Goal: Obtain resource: Obtain resource

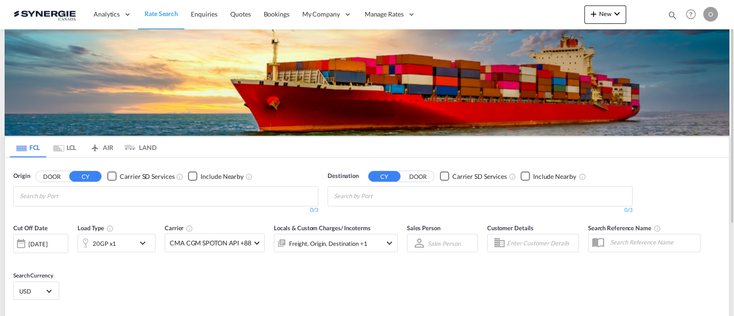
click at [659, 15] on div at bounding box center [644, 15] width 36 height 28
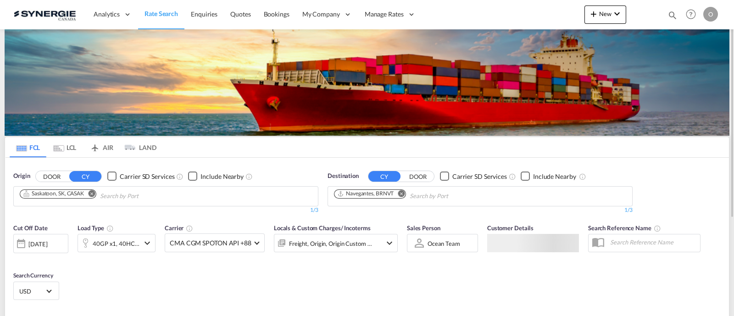
click at [672, 15] on md-icon "icon-magnify" at bounding box center [673, 15] width 10 height 10
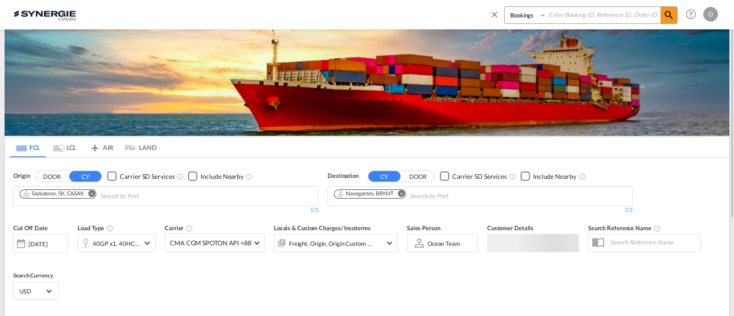
click at [580, 18] on input at bounding box center [604, 15] width 114 height 16
paste input "SYN100056"
type input "SYN100056"
drag, startPoint x: 674, startPoint y: 19, endPoint x: 657, endPoint y: 22, distance: 17.1
click at [674, 19] on md-icon "icon-magnify" at bounding box center [669, 15] width 11 height 11
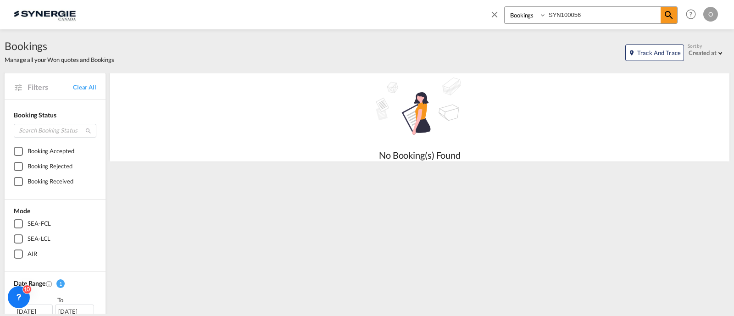
click at [536, 18] on select "Bookings Quotes Enquiries" at bounding box center [527, 15] width 44 height 17
click at [505, 7] on select "Bookings Quotes Enquiries" at bounding box center [527, 15] width 44 height 17
click at [668, 14] on md-icon "icon-magnify" at bounding box center [669, 15] width 11 height 11
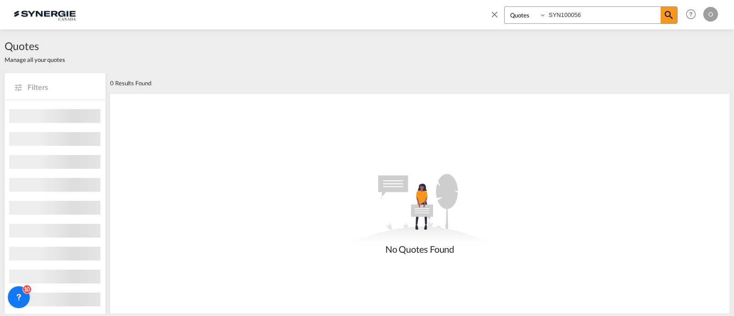
click at [528, 18] on select "Bookings Quotes Enquiries" at bounding box center [527, 15] width 44 height 17
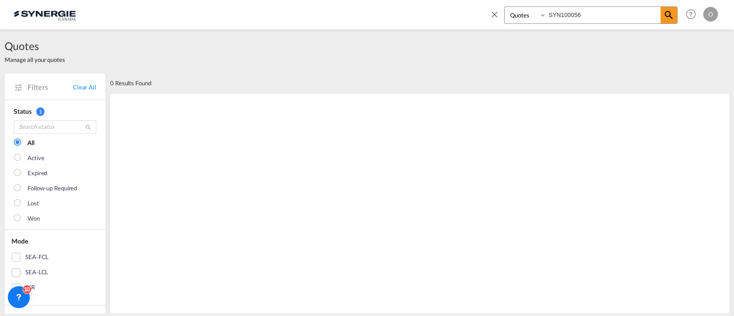
select select "Inquiry"
click at [505, 7] on select "Bookings Quotes Enquiries" at bounding box center [527, 15] width 44 height 17
click at [672, 18] on md-icon "icon-magnify" at bounding box center [669, 15] width 11 height 11
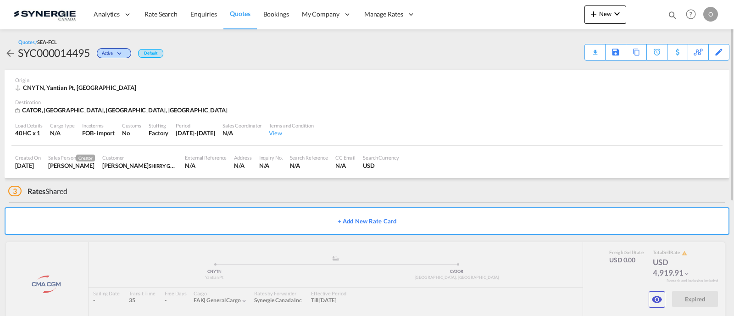
click at [675, 15] on md-icon "icon-magnify" at bounding box center [673, 15] width 10 height 10
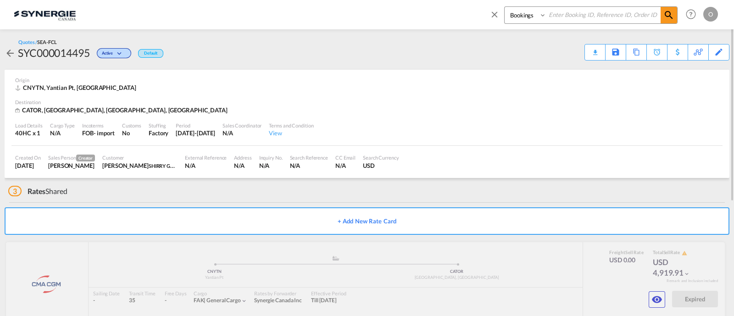
drag, startPoint x: 520, startPoint y: 16, endPoint x: 523, endPoint y: 22, distance: 7.4
click at [520, 16] on select "Bookings Quotes Enquiries" at bounding box center [527, 15] width 44 height 17
select select "Quotes"
click at [505, 7] on select "Bookings Quotes Enquiries" at bounding box center [527, 15] width 44 height 17
click at [579, 13] on input at bounding box center [604, 15] width 114 height 16
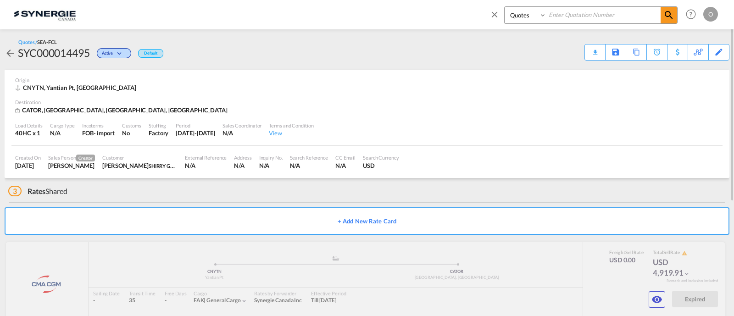
paste input "SYC000014519,"
type input "SYC000014519,"
click at [675, 14] on span at bounding box center [669, 15] width 17 height 17
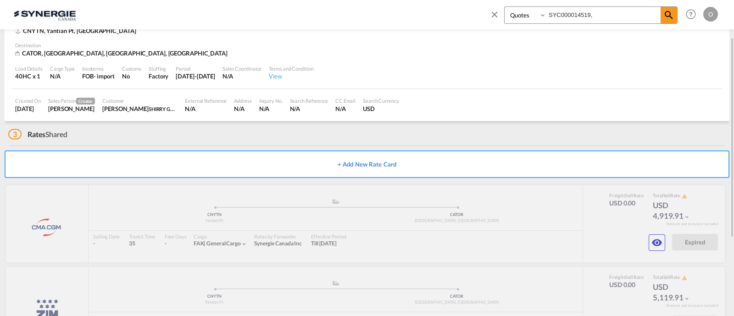
scroll to position [19, 0]
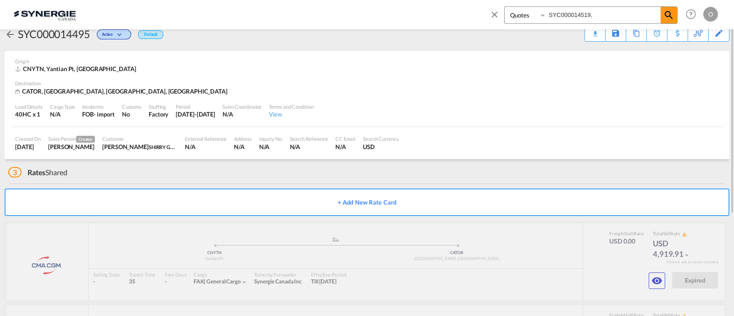
click at [427, 117] on div "Load Details 40HC x 1 Cargo Type N/A Incoterms FOB - import Customs No Stuffing…" at bounding box center [366, 111] width 711 height 31
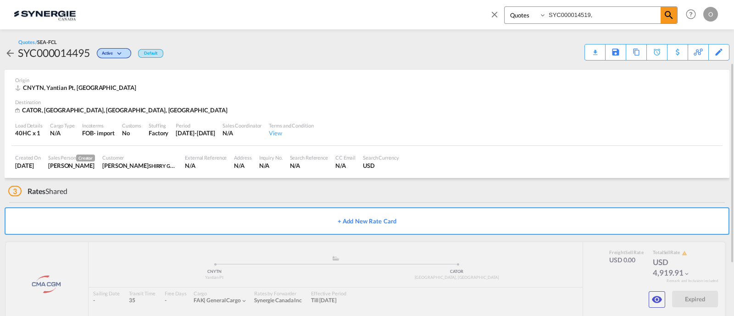
scroll to position [57, 0]
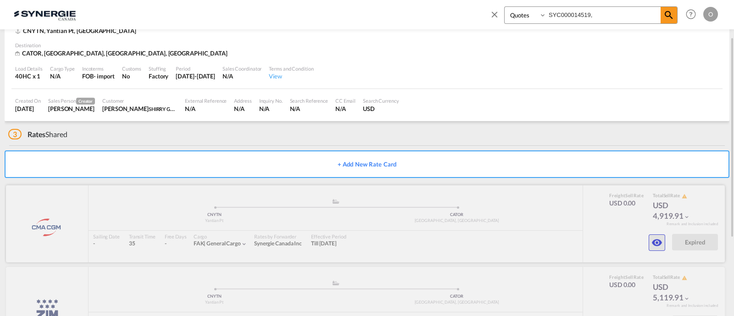
click at [662, 241] on md-icon "icon-eye" at bounding box center [657, 242] width 11 height 11
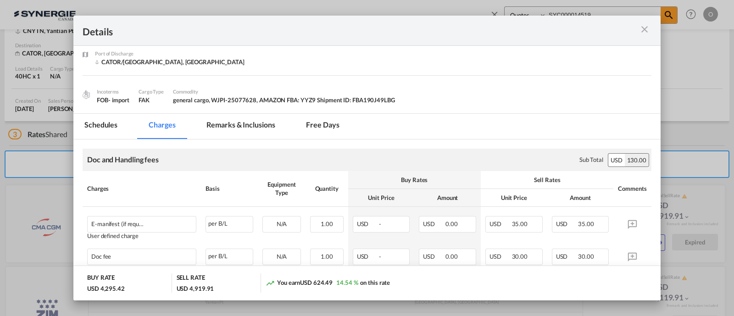
click at [312, 122] on md-tab-item "Free days" at bounding box center [322, 126] width 55 height 25
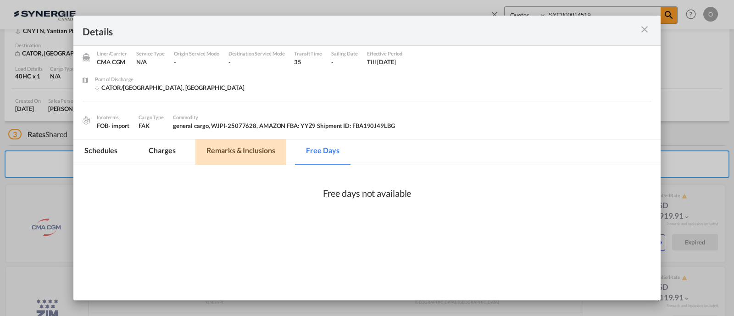
click at [264, 118] on md-dialog-content "Port of Loading CNYTN/Yantian Pt Liner/Carrier CMA CGM Service Type N/A Origin …" at bounding box center [366, 173] width 587 height 254
click at [259, 135] on div "Port of Loading CNYTN/Yantian Pt Liner/Carrier CMA CGM Service Type N/A Origin …" at bounding box center [366, 77] width 587 height 124
click at [255, 140] on md-tab-item "Remarks & Inclusions" at bounding box center [241, 152] width 90 height 25
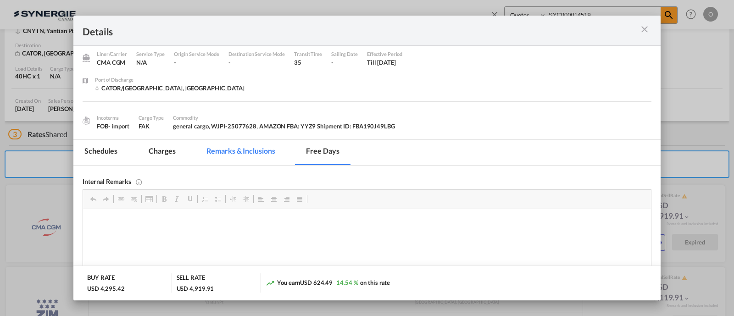
click at [253, 144] on md-tab-item "Remarks & Inclusions" at bounding box center [241, 152] width 90 height 25
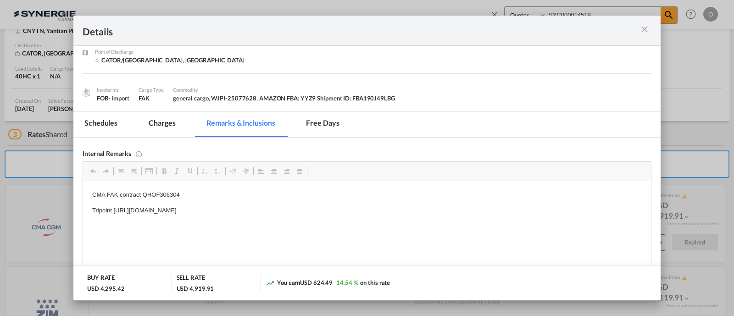
scroll to position [88, 0]
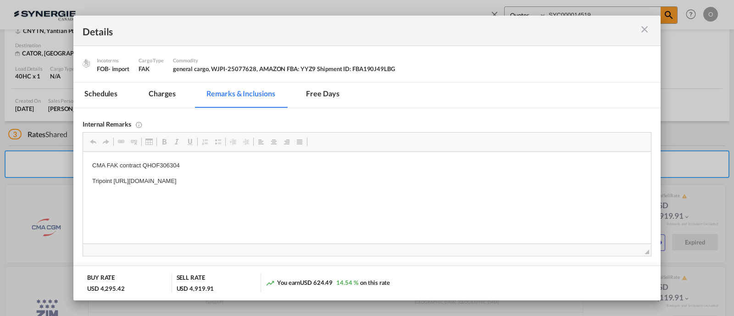
drag, startPoint x: 352, startPoint y: 180, endPoint x: 187, endPoint y: 177, distance: 165.3
drag, startPoint x: 114, startPoint y: 182, endPoint x: 369, endPoint y: 180, distance: 254.7
click at [369, 180] on p "Tripoint https://app.frontapp.com/open/msg_1h9cqu1b?key=6zqFihIfu_IaoRn3Xjqk1Bq…" at bounding box center [367, 182] width 550 height 10
click at [643, 31] on md-icon "icon-close m-3 fg-AAA8AD cursor" at bounding box center [644, 29] width 11 height 11
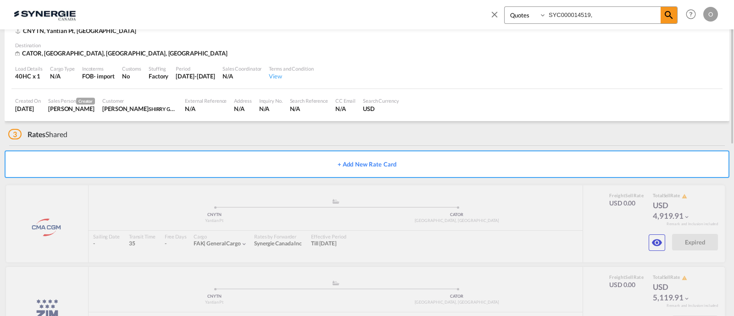
scroll to position [0, 0]
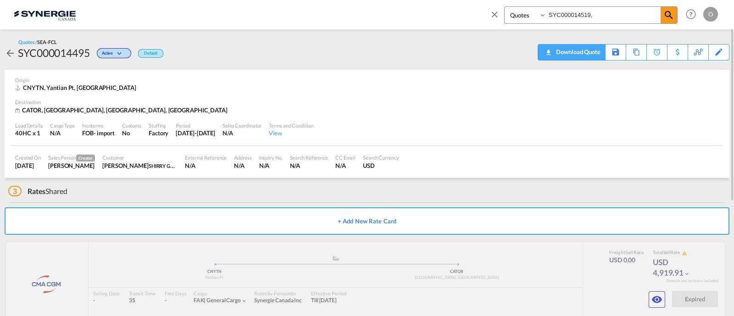
click at [585, 51] on div "Download Quote" at bounding box center [577, 52] width 47 height 15
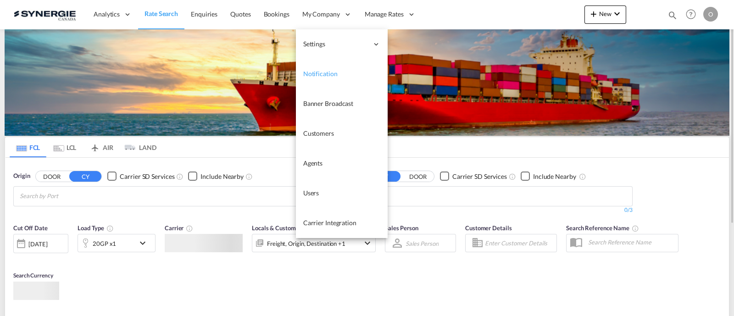
drag, startPoint x: 330, startPoint y: 148, endPoint x: 310, endPoint y: 166, distance: 27.6
click at [310, 166] on body "Analytics Reports Dashboard Rate Search Enquiries Quotes Bookings" at bounding box center [367, 158] width 734 height 316
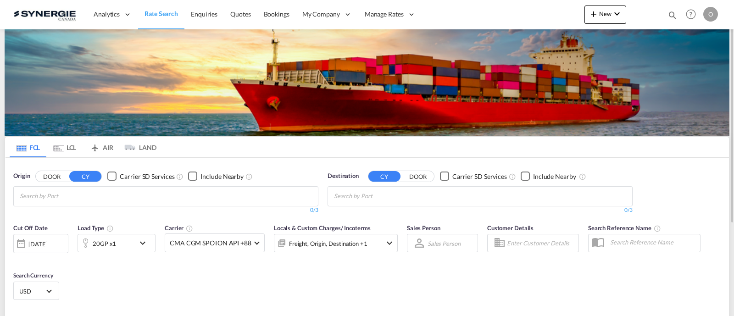
click at [675, 15] on md-icon "icon-magnify" at bounding box center [673, 15] width 10 height 10
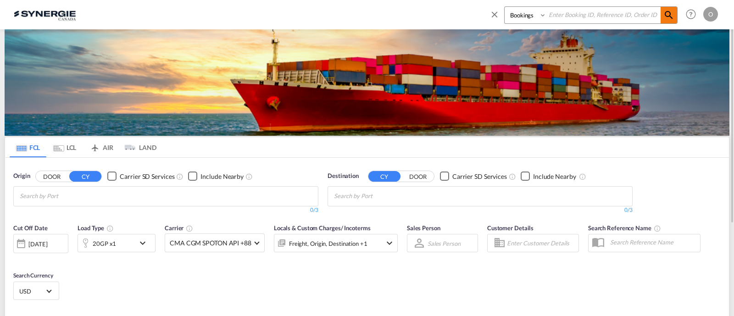
click at [675, 15] on md-icon "icon-magnify" at bounding box center [669, 15] width 11 height 11
click at [537, 22] on select "Bookings Quotes Enquiries" at bounding box center [527, 15] width 44 height 17
select select "Quotes"
click at [505, 7] on select "Bookings Quotes Enquiries" at bounding box center [527, 15] width 44 height 17
click at [562, 17] on input at bounding box center [604, 15] width 114 height 16
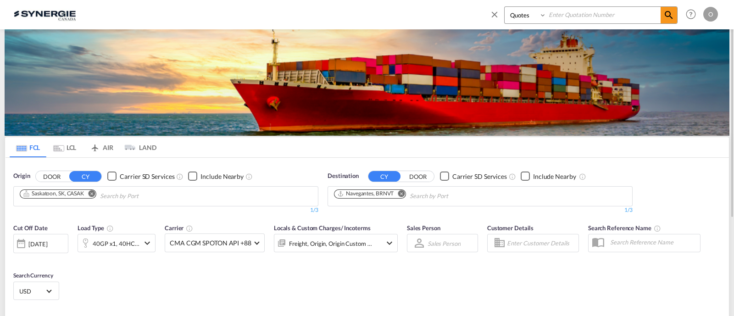
paste input "SYC000014138"
type input "SYC000014138"
click at [673, 17] on md-icon "icon-magnify" at bounding box center [669, 15] width 11 height 11
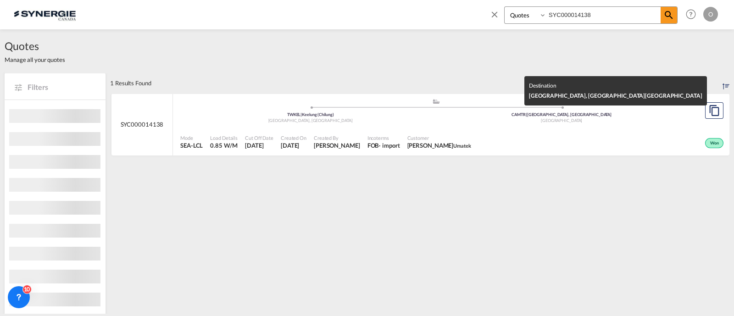
click at [466, 116] on div "CAMTR | Montreal, QC" at bounding box center [562, 115] width 252 height 6
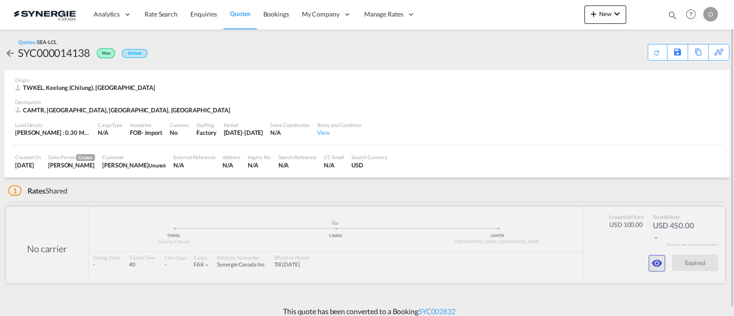
click at [654, 262] on md-icon "icon-eye" at bounding box center [657, 263] width 11 height 11
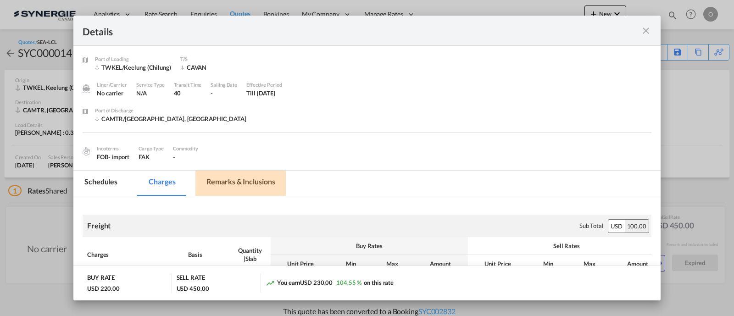
click at [264, 184] on md-tab-item "Remarks & Inclusions" at bounding box center [241, 183] width 90 height 25
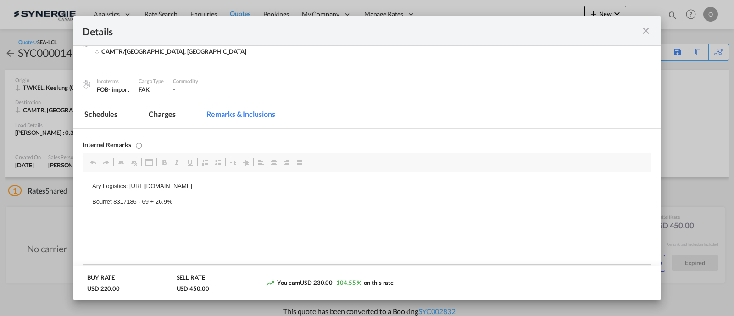
scroll to position [76, 0]
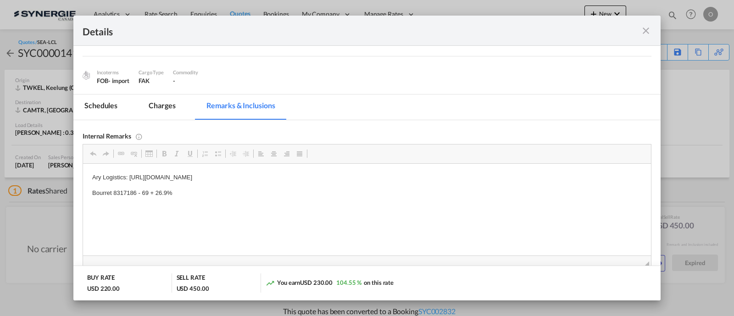
click at [645, 33] on md-icon "icon-close fg-AAA8AD m-0 cursor" at bounding box center [646, 30] width 11 height 11
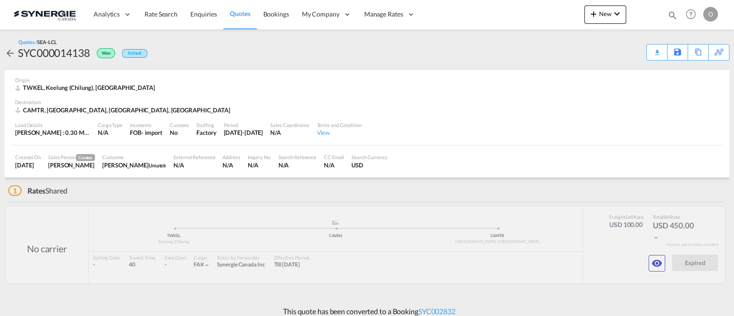
scroll to position [43, 0]
click at [648, 56] on div "Download Quote" at bounding box center [639, 52] width 47 height 15
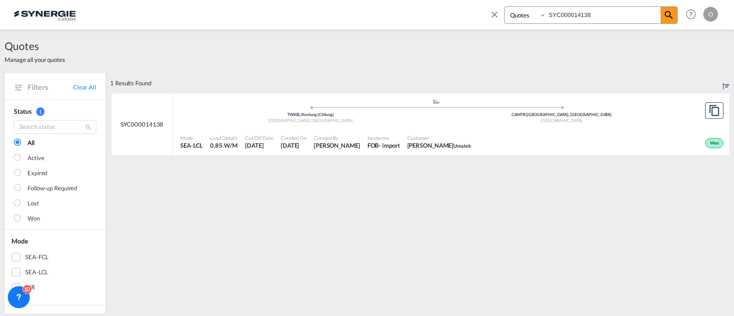
select select "Quotes"
click at [546, 10] on select "Bookings Quotes Enquiries" at bounding box center [527, 15] width 44 height 17
click at [561, 15] on input "SYC000014138" at bounding box center [604, 15] width 114 height 16
paste input "1354"
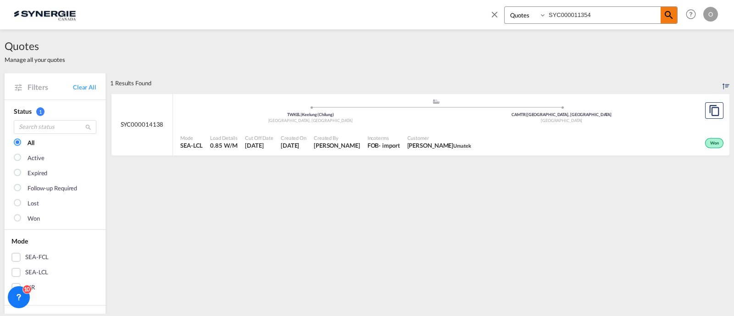
type input "SYC000011354"
click at [671, 13] on md-icon "icon-magnify" at bounding box center [669, 15] width 11 height 11
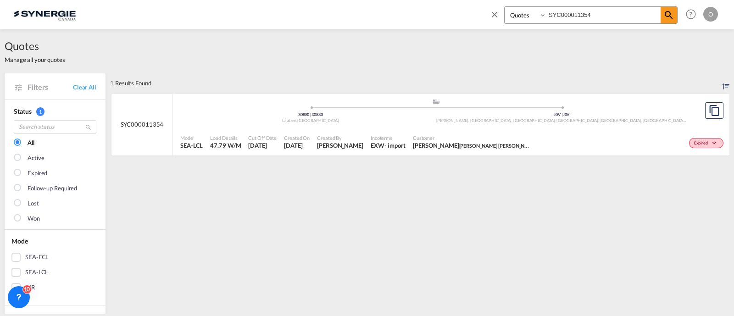
click at [439, 131] on div "Customer [PERSON_NAME] [PERSON_NAME] [PERSON_NAME]" at bounding box center [472, 142] width 127 height 23
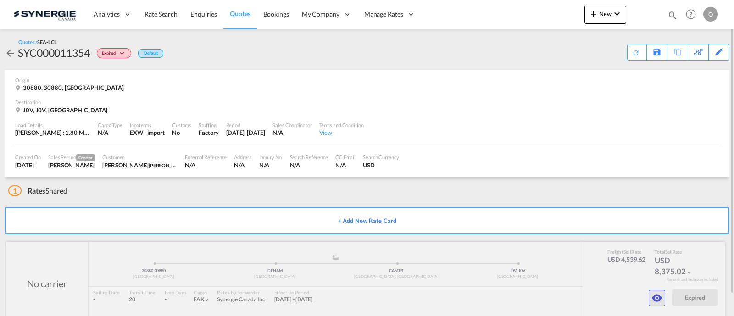
click at [654, 293] on md-icon "icon-eye" at bounding box center [657, 298] width 11 height 11
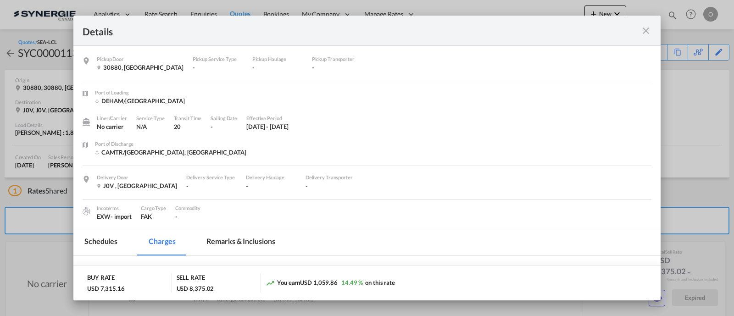
drag, startPoint x: 255, startPoint y: 237, endPoint x: 291, endPoint y: 222, distance: 39.7
click at [256, 237] on md-tab-item "Remarks & Inclusions" at bounding box center [241, 242] width 90 height 25
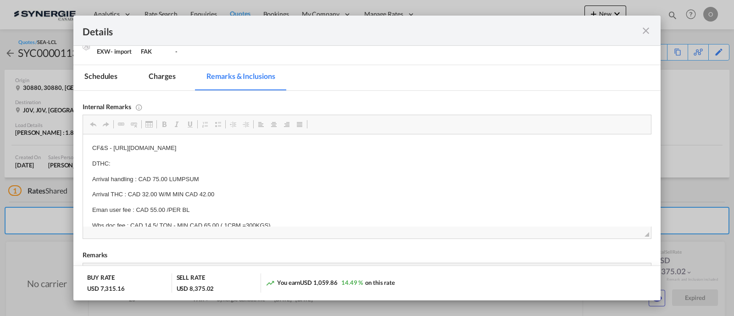
scroll to position [172, 0]
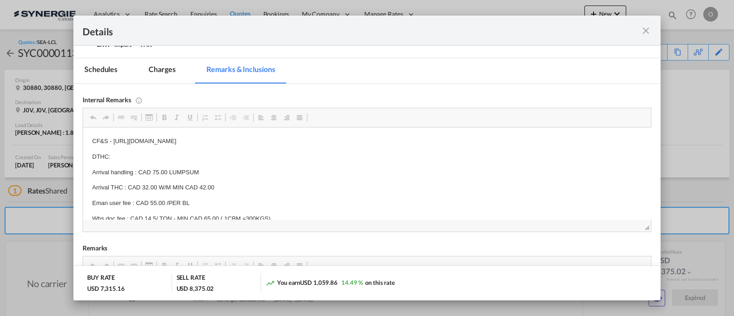
click at [644, 30] on md-icon "icon-close fg-AAA8AD m-0 cursor" at bounding box center [646, 30] width 11 height 11
